Goal: Task Accomplishment & Management: Manage account settings

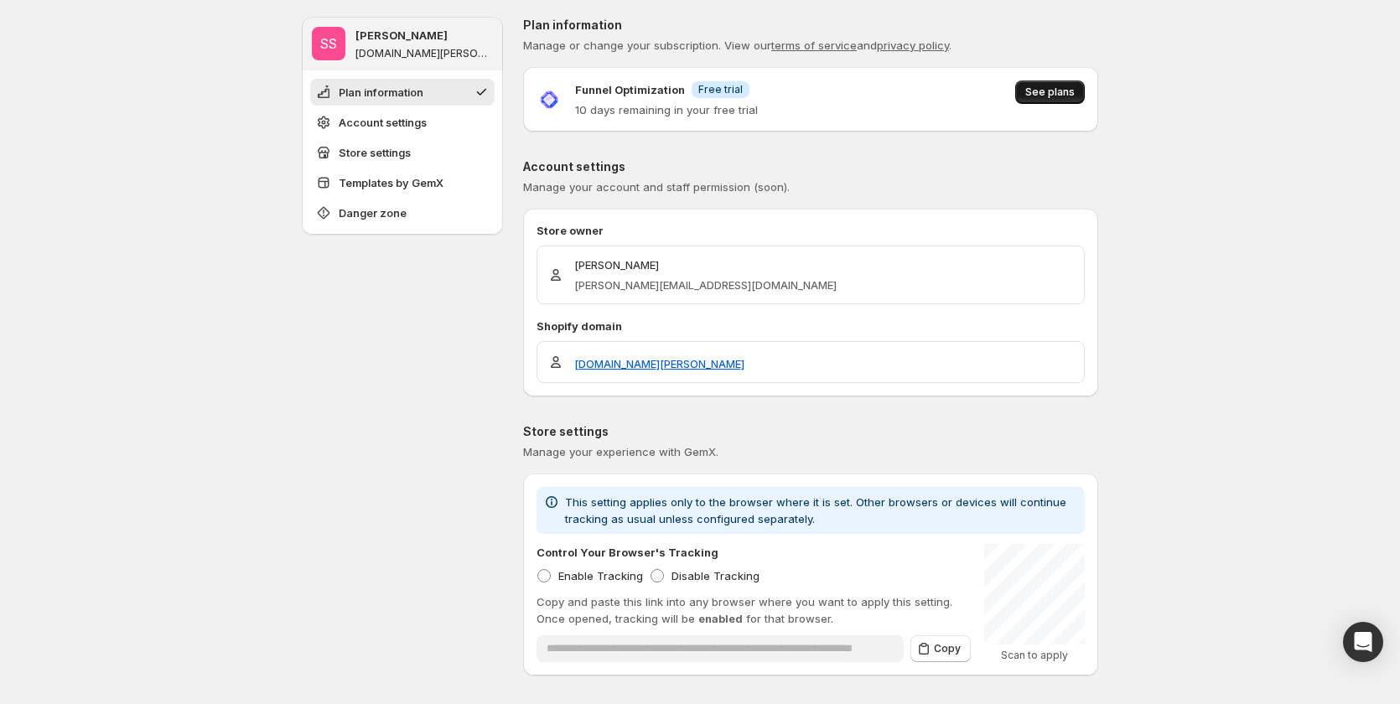
click at [1033, 86] on span "See plans" at bounding box center [1049, 91] width 49 height 13
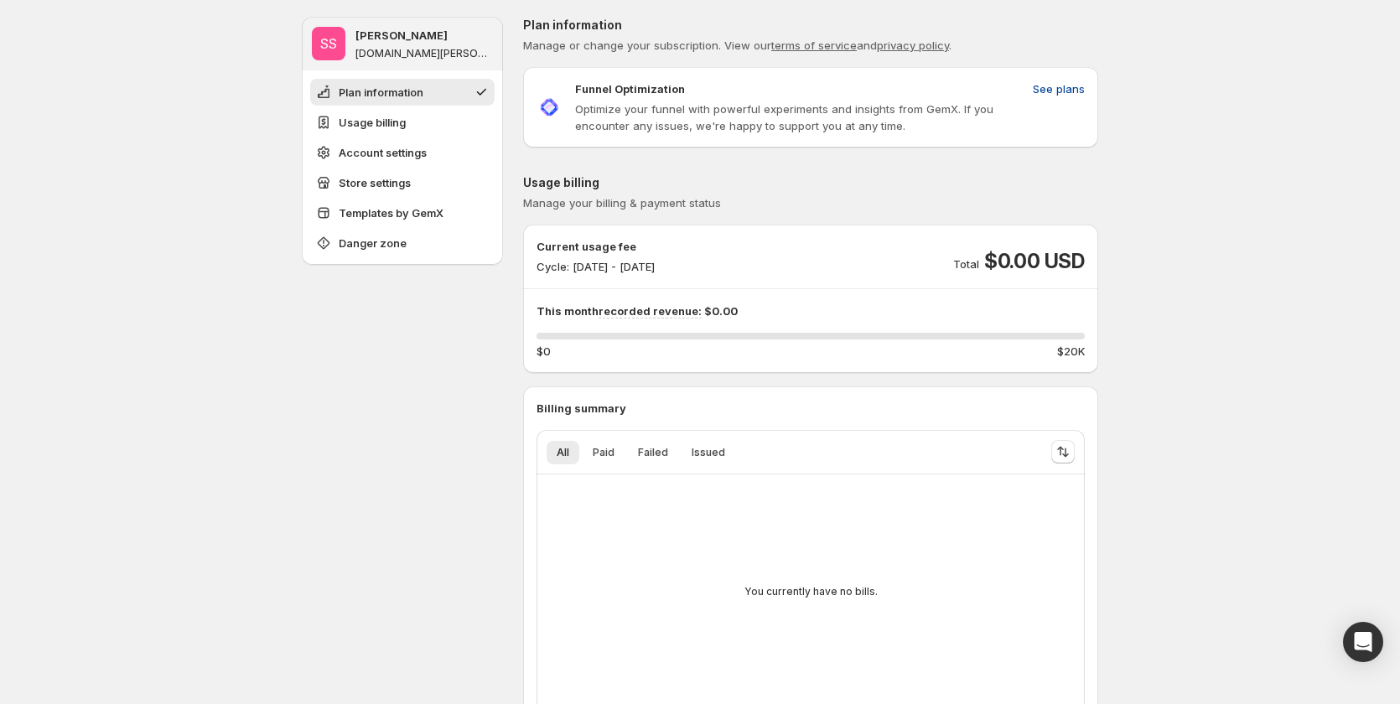
click at [1070, 87] on span "See plans" at bounding box center [1059, 88] width 52 height 17
click at [597, 450] on span "Paid" at bounding box center [604, 452] width 22 height 13
click at [636, 447] on button "Failed" at bounding box center [653, 452] width 50 height 23
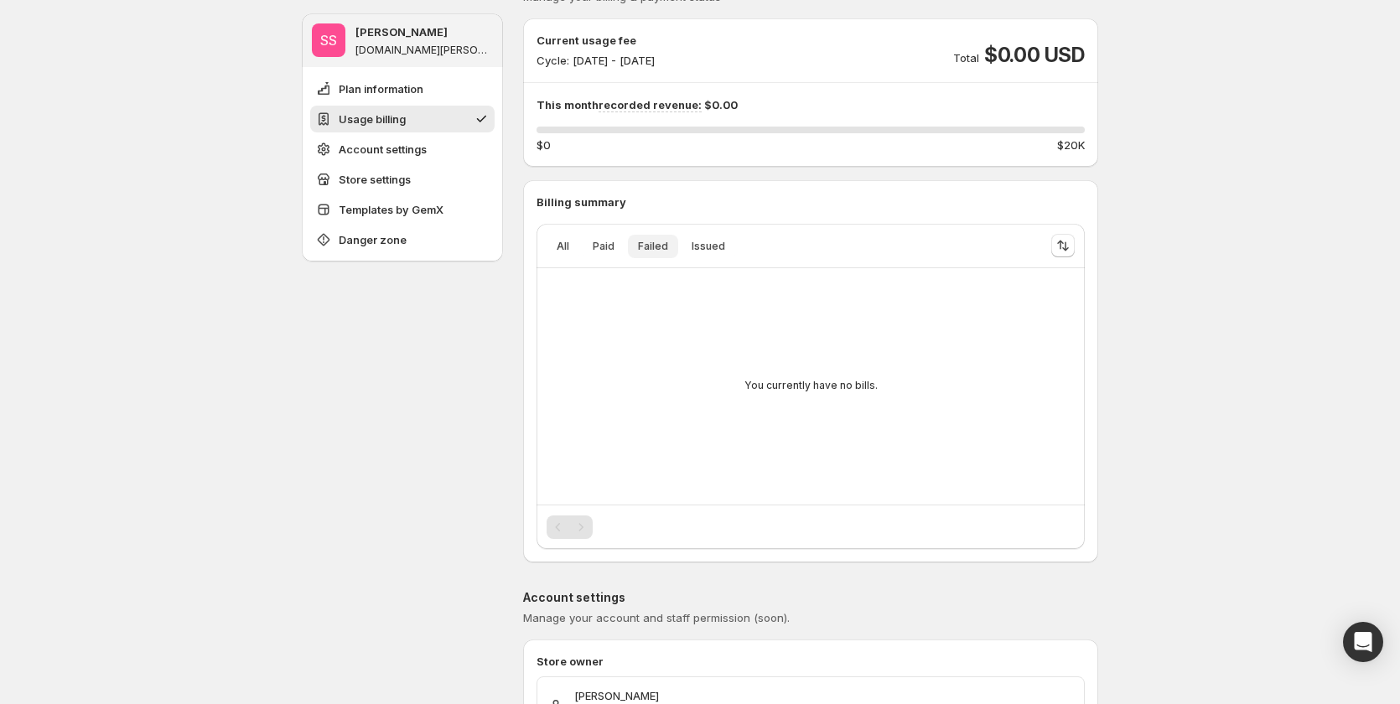
scroll to position [419, 0]
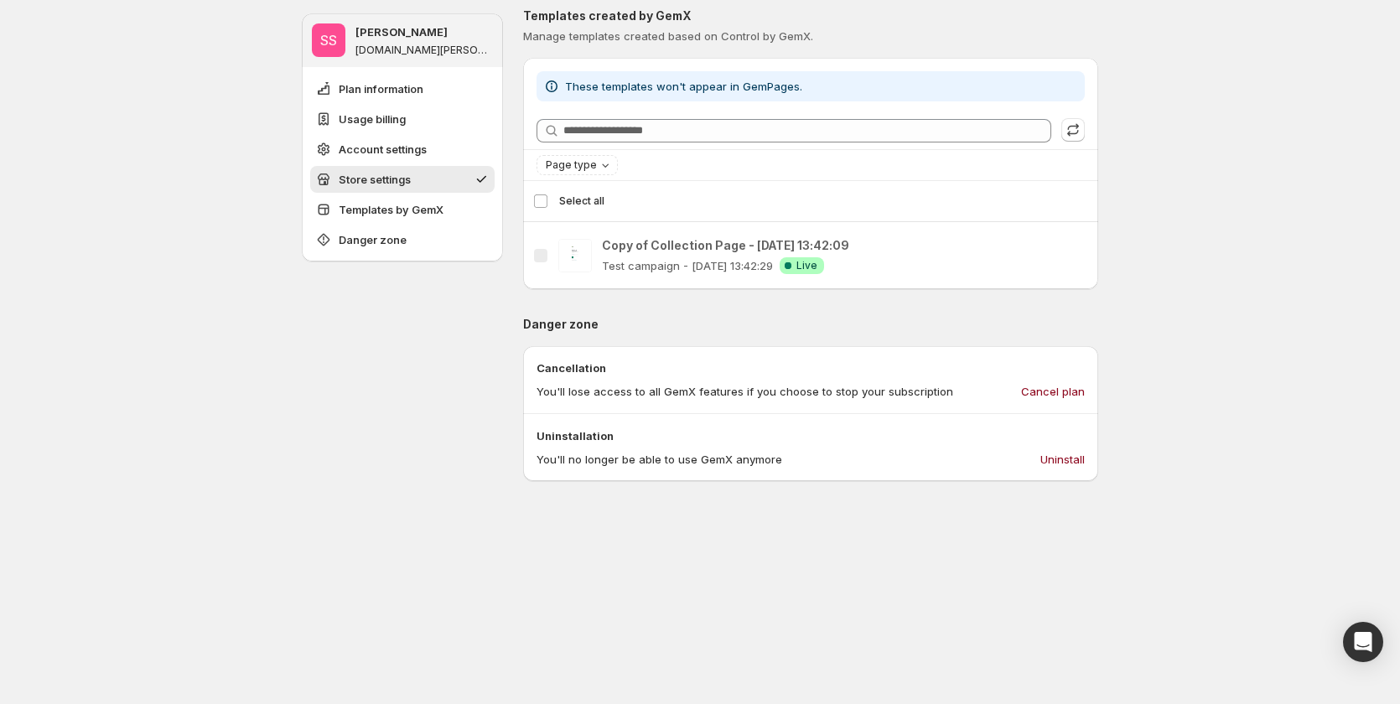
scroll to position [1509, 0]
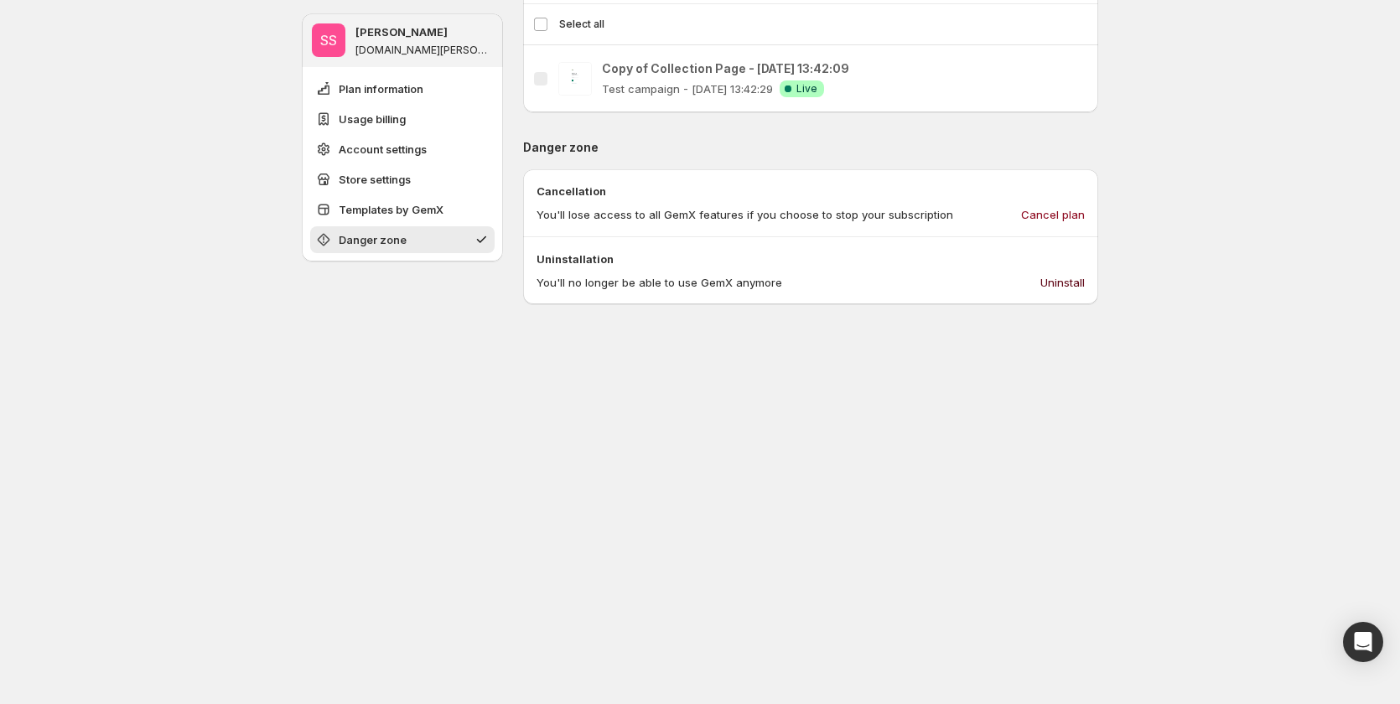
click at [1059, 284] on span "Uninstall" at bounding box center [1062, 282] width 44 height 17
click at [1065, 280] on span "Uninstall" at bounding box center [1062, 282] width 44 height 17
